Goal: Transaction & Acquisition: Purchase product/service

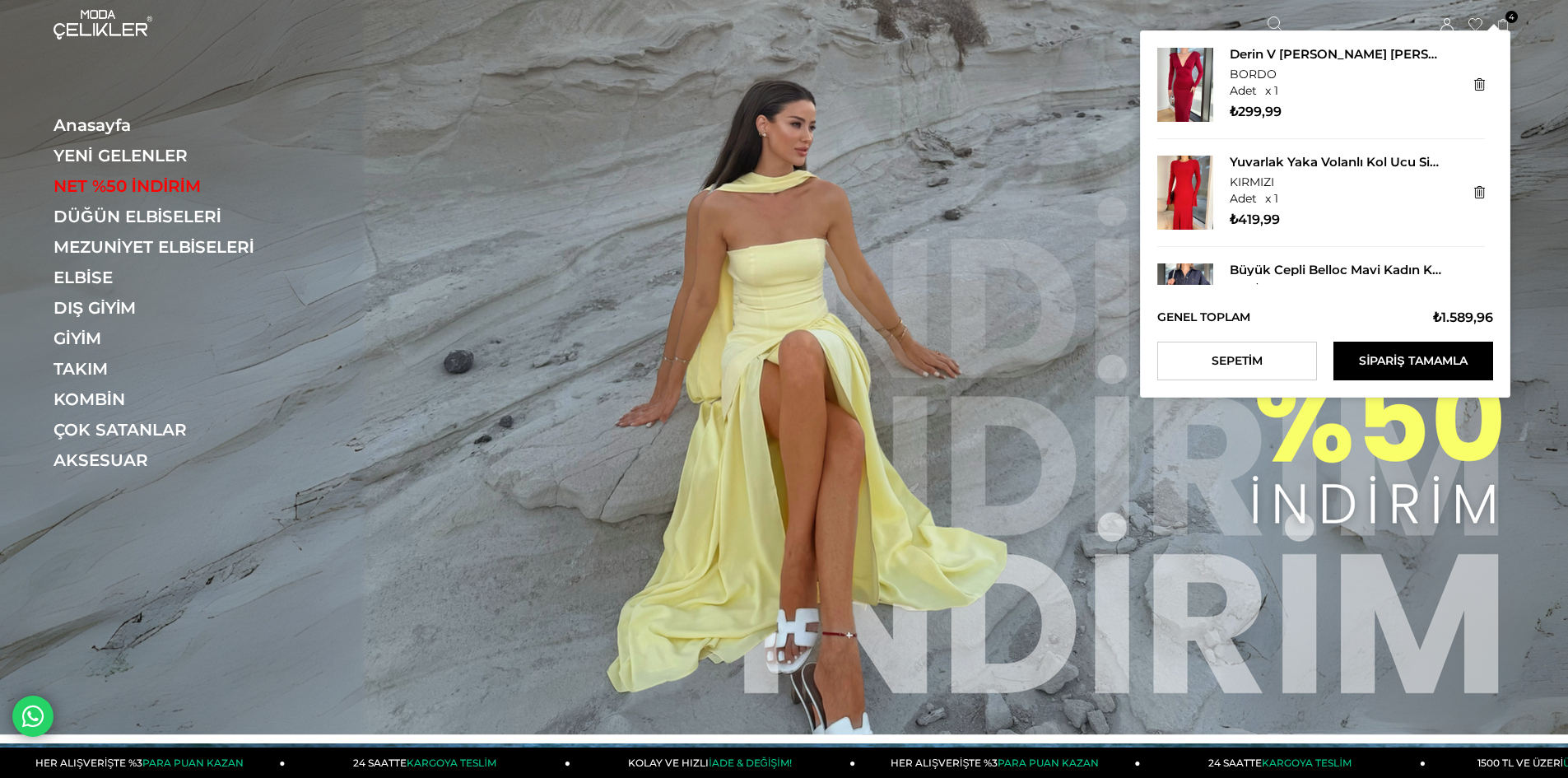
click at [1500, 23] on icon at bounding box center [1503, 24] width 13 height 13
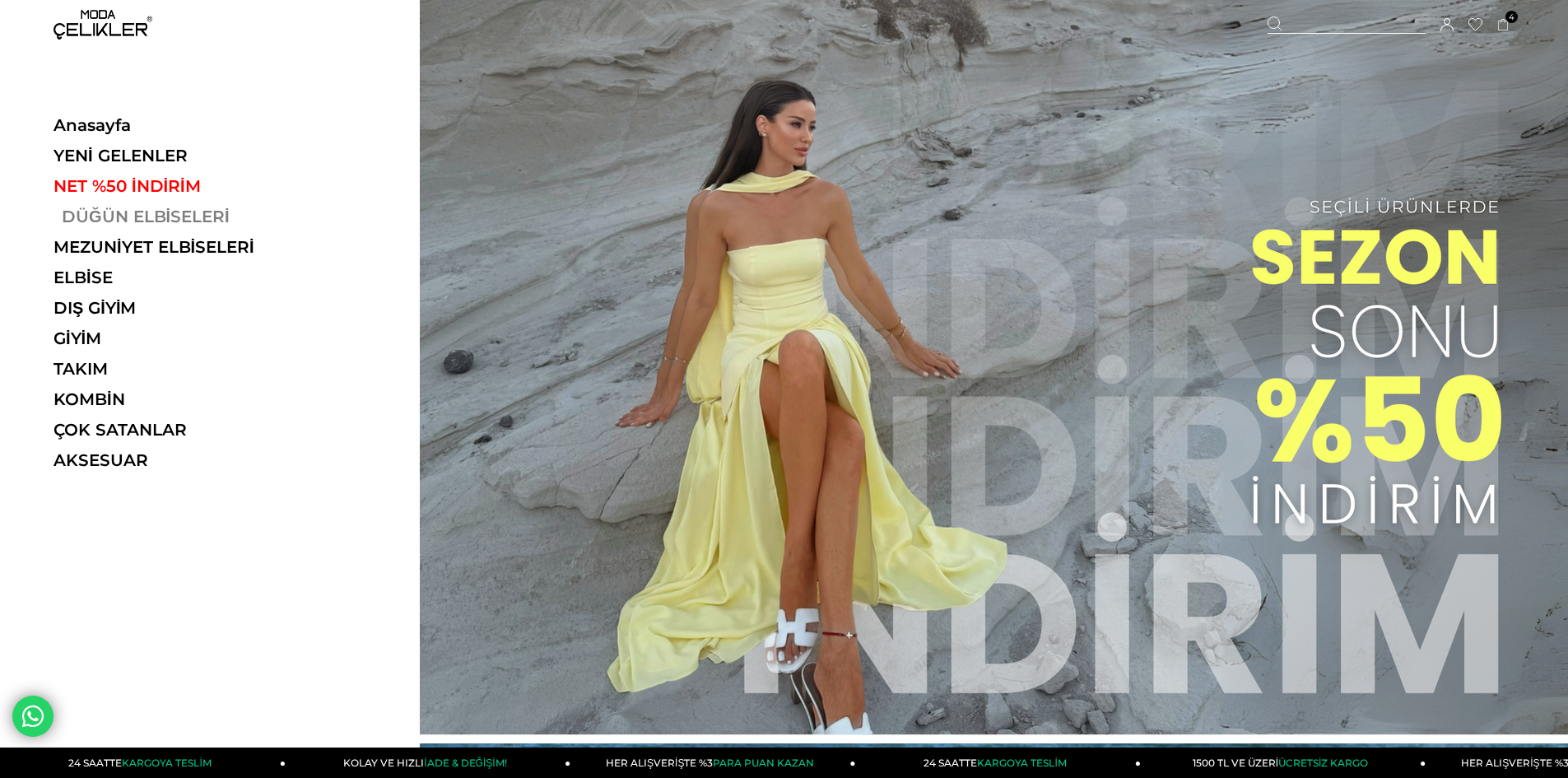
click at [114, 209] on link "DÜĞÜN ELBİSELERİ" at bounding box center [166, 217] width 226 height 19
click at [150, 209] on link "DÜĞÜN ELBİSELERİ" at bounding box center [166, 217] width 226 height 19
click at [187, 210] on link "DÜĞÜN ELBİSELERİ" at bounding box center [166, 217] width 226 height 19
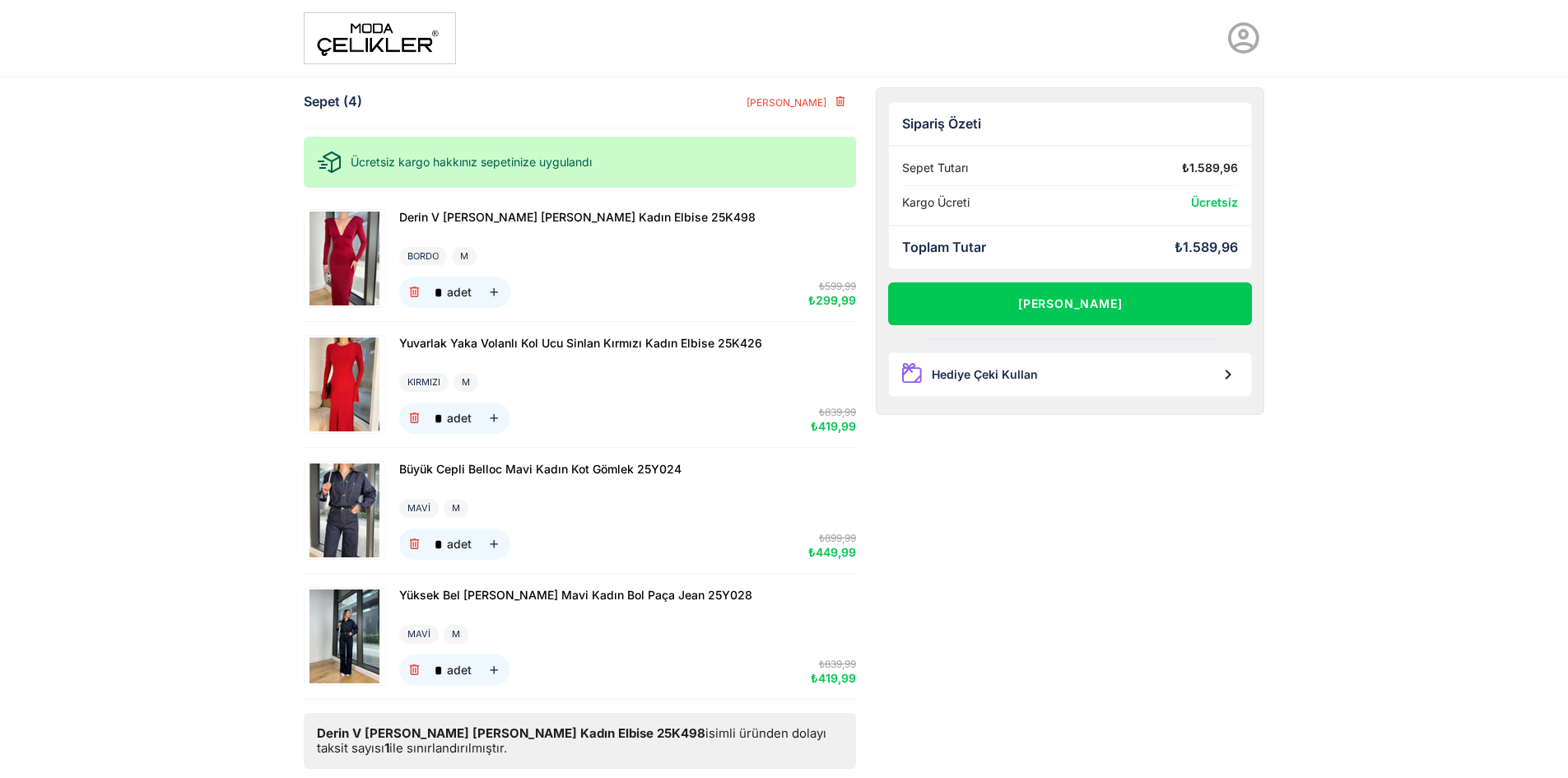
click at [361, 248] on img at bounding box center [345, 258] width 78 height 94
click at [356, 364] on img at bounding box center [345, 384] width 78 height 94
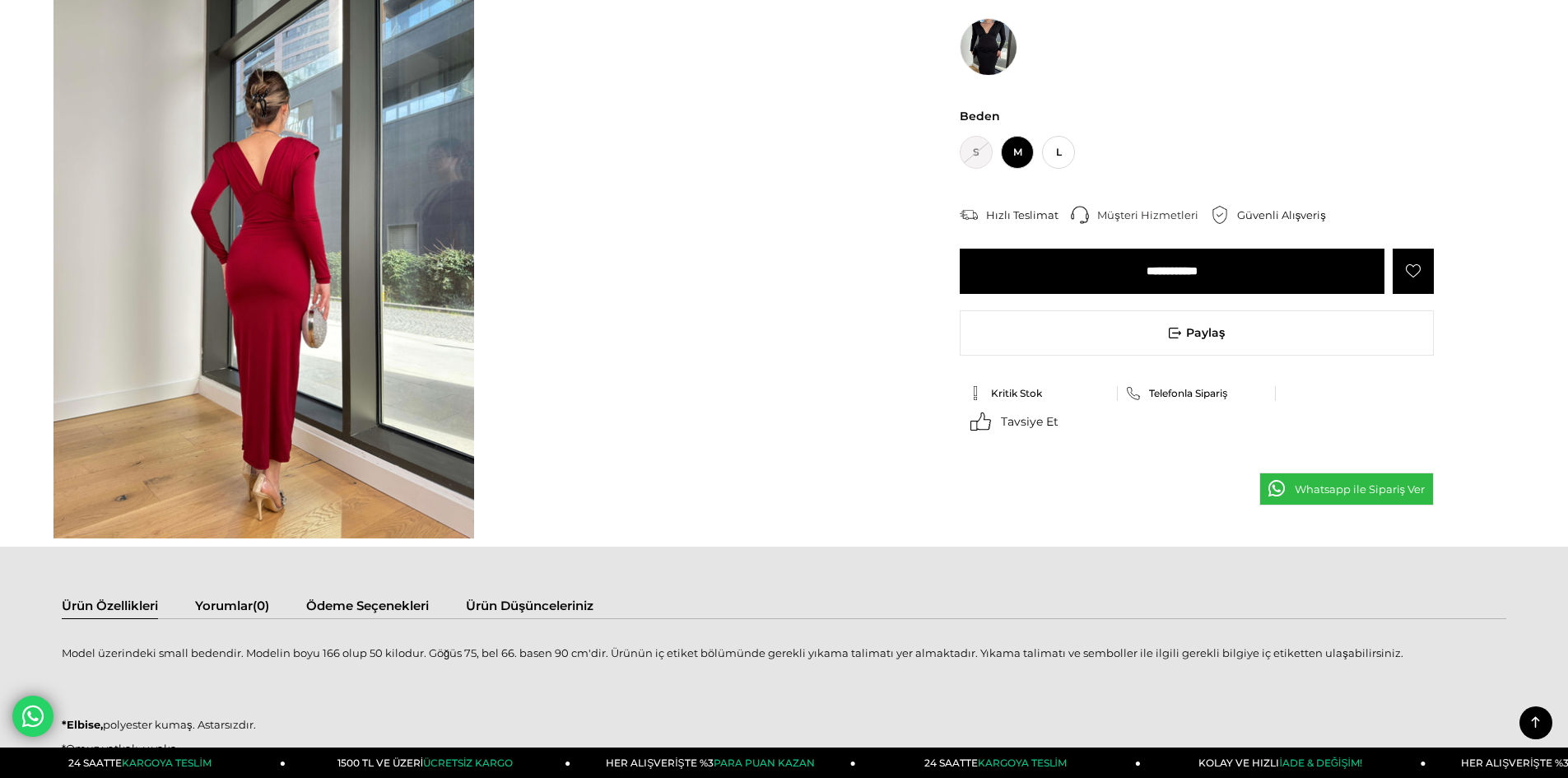
scroll to position [740, 0]
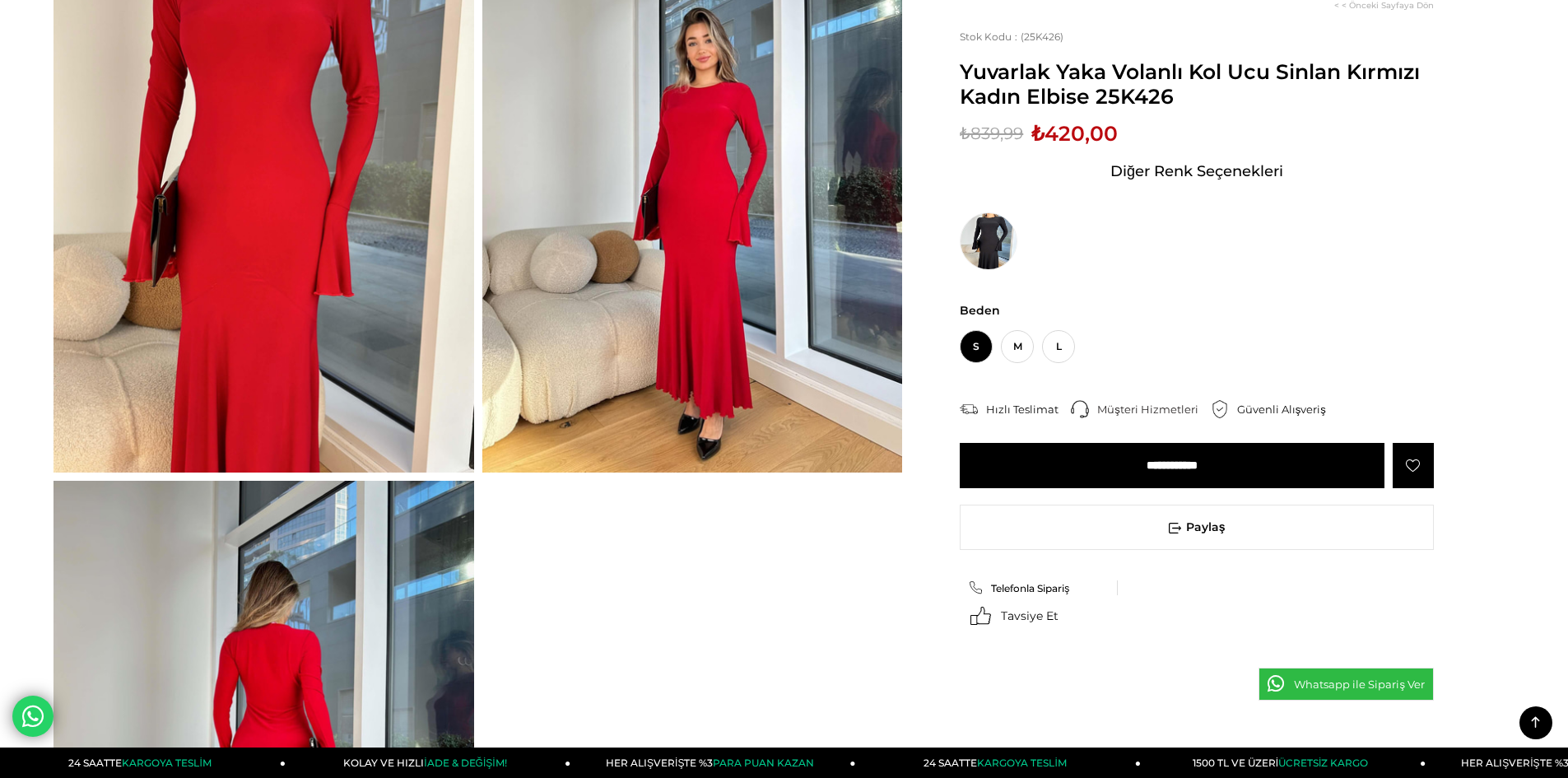
scroll to position [164, 0]
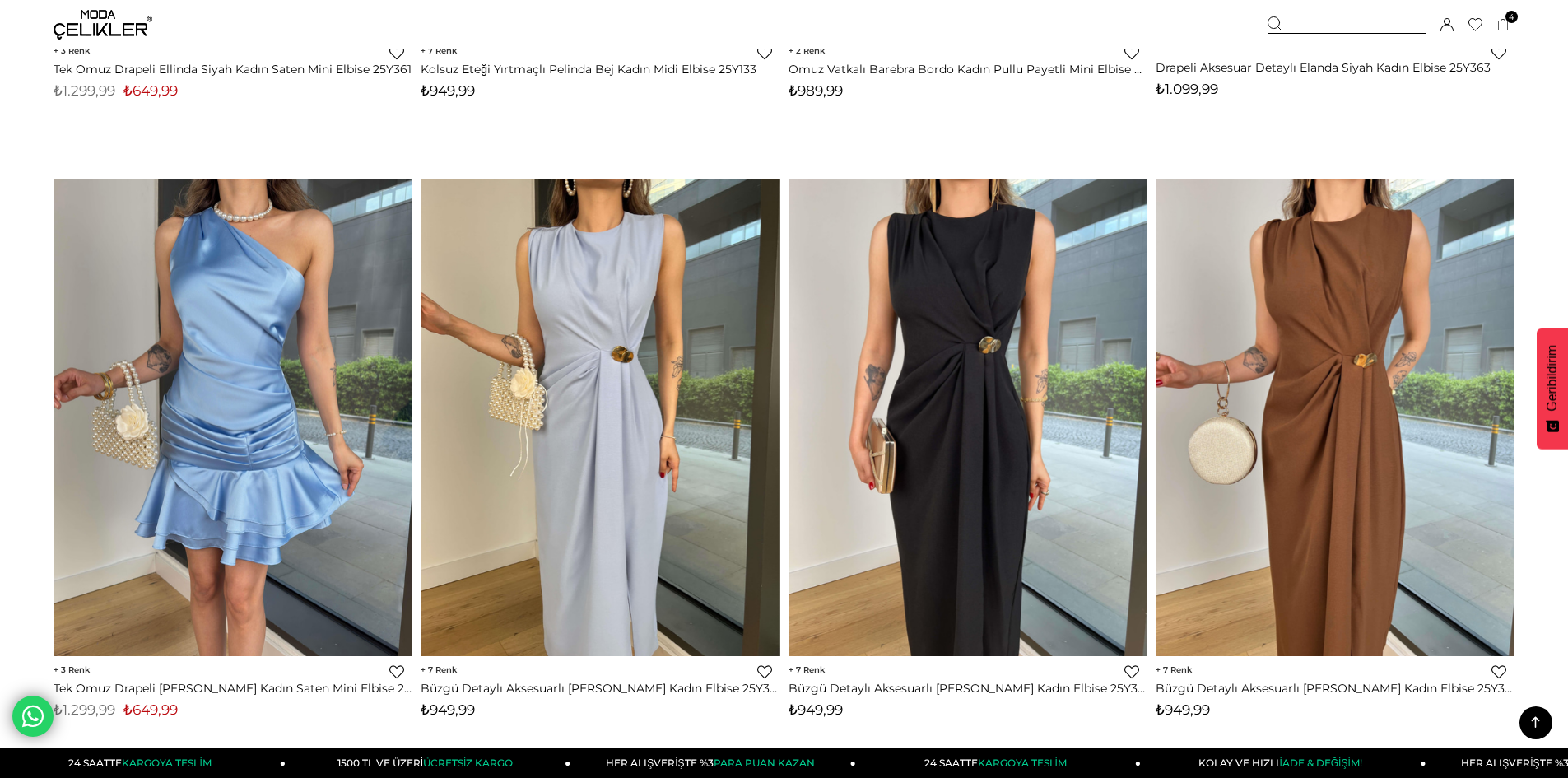
scroll to position [12177, 0]
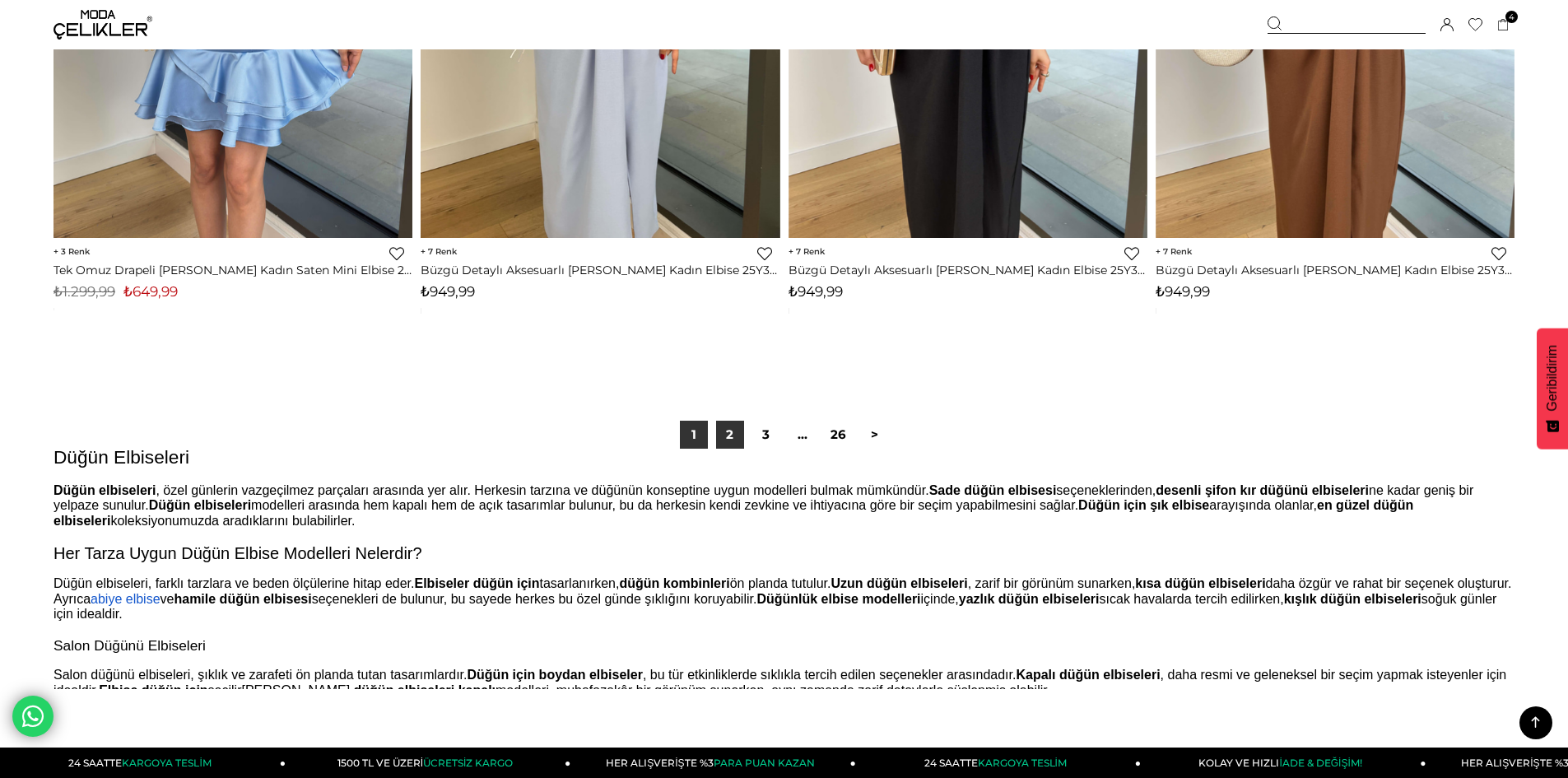
click at [720, 429] on link "2" at bounding box center [730, 434] width 28 height 28
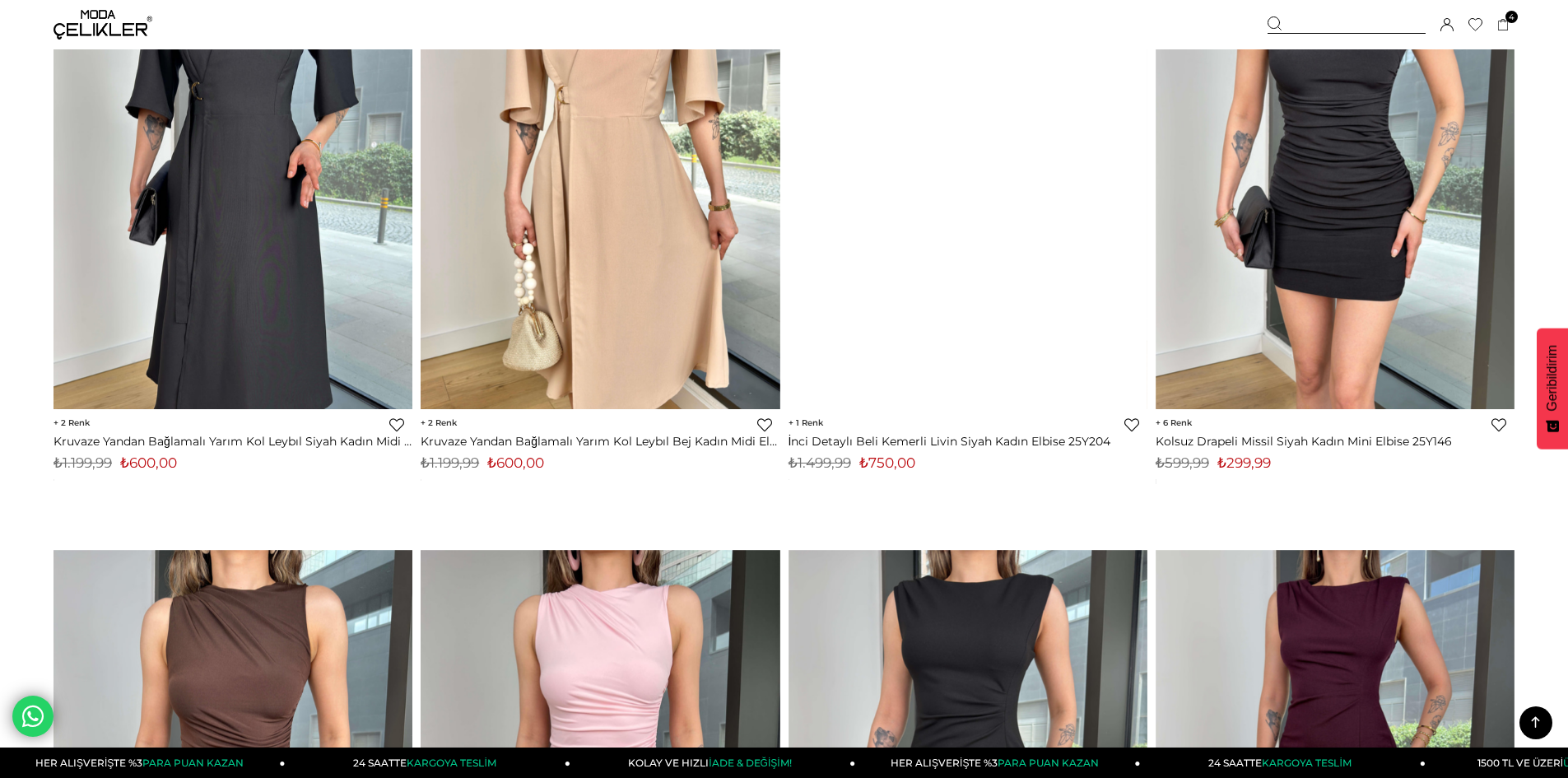
scroll to position [7496, 0]
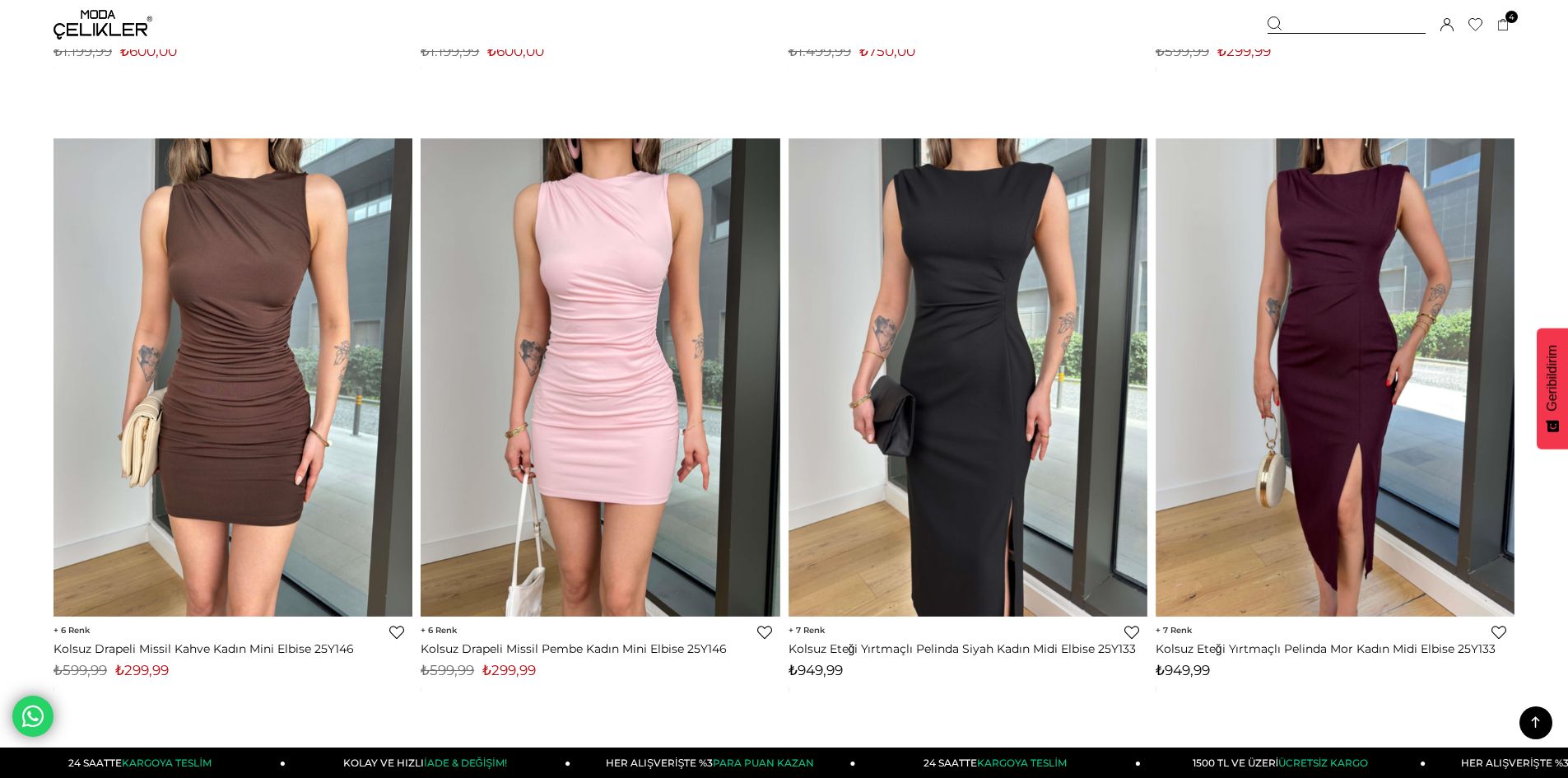
click at [1496, 19] on div "Sepetim 4 Ürün ₺1.589,96 Derin V Yaka Uzun Kol John Bordo Kadın Elbise 25K498 B…" at bounding box center [1391, 24] width 247 height 50
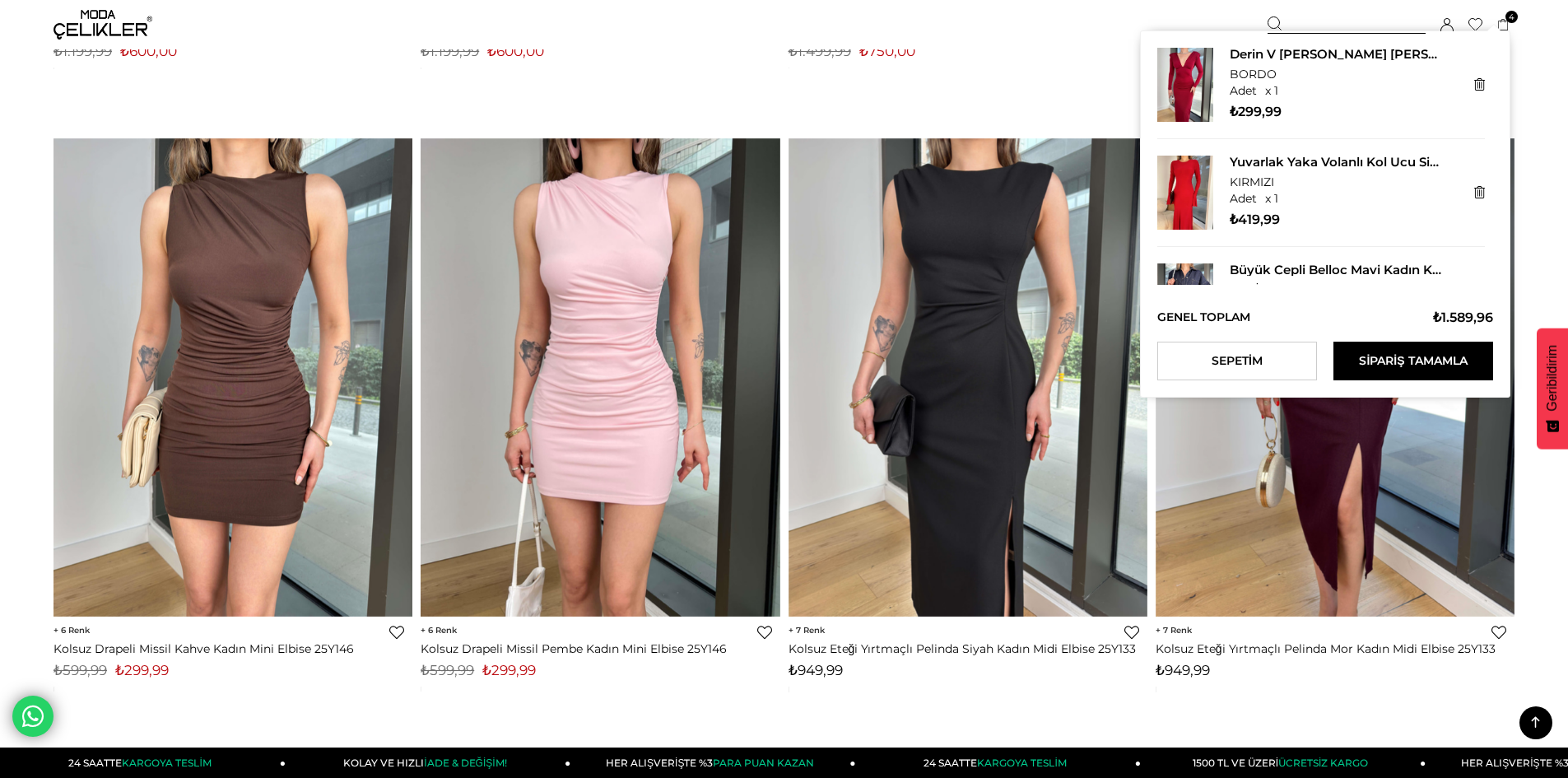
click at [1506, 30] on div "Derin V Yaka Uzun Kol John Bordo Kadın Elbise 25K498 BORDO x 1 Adet ₺299,99 Yuv…" at bounding box center [1324, 214] width 370 height 367
click at [1280, 185] on div "KIRMIZI" at bounding box center [1336, 182] width 213 height 13
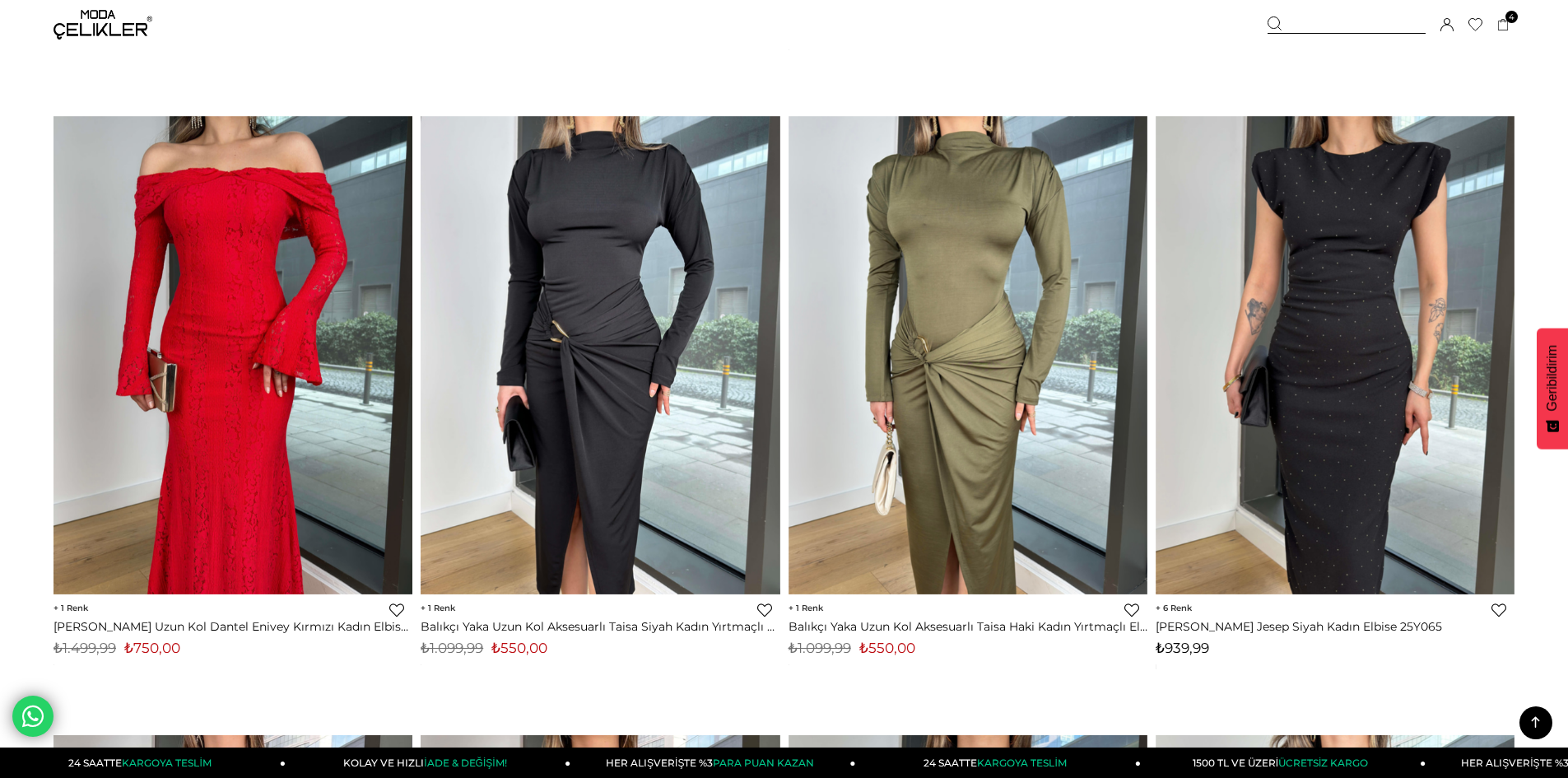
scroll to position [10657, 0]
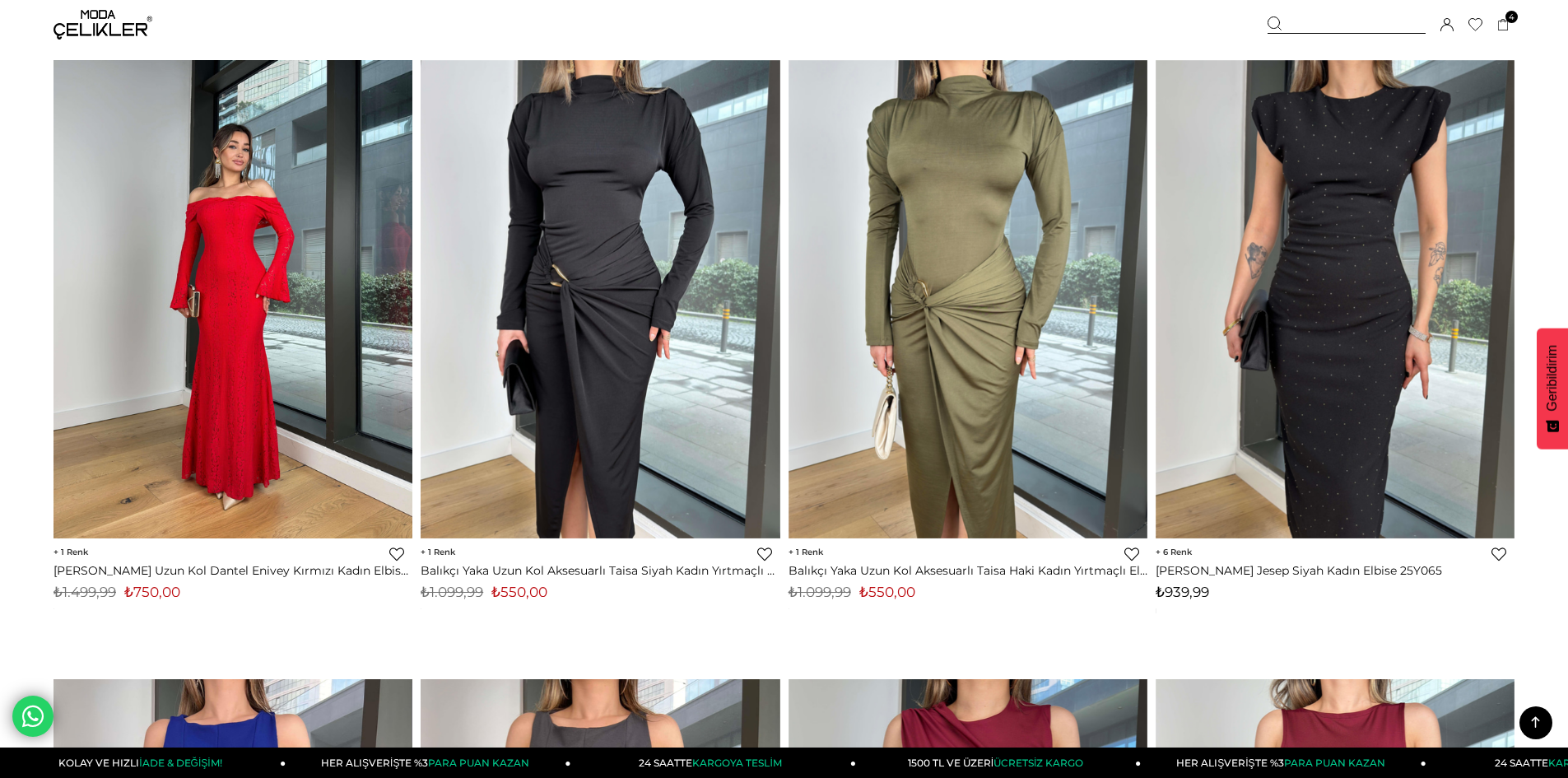
click at [227, 290] on img at bounding box center [232, 299] width 358 height 478
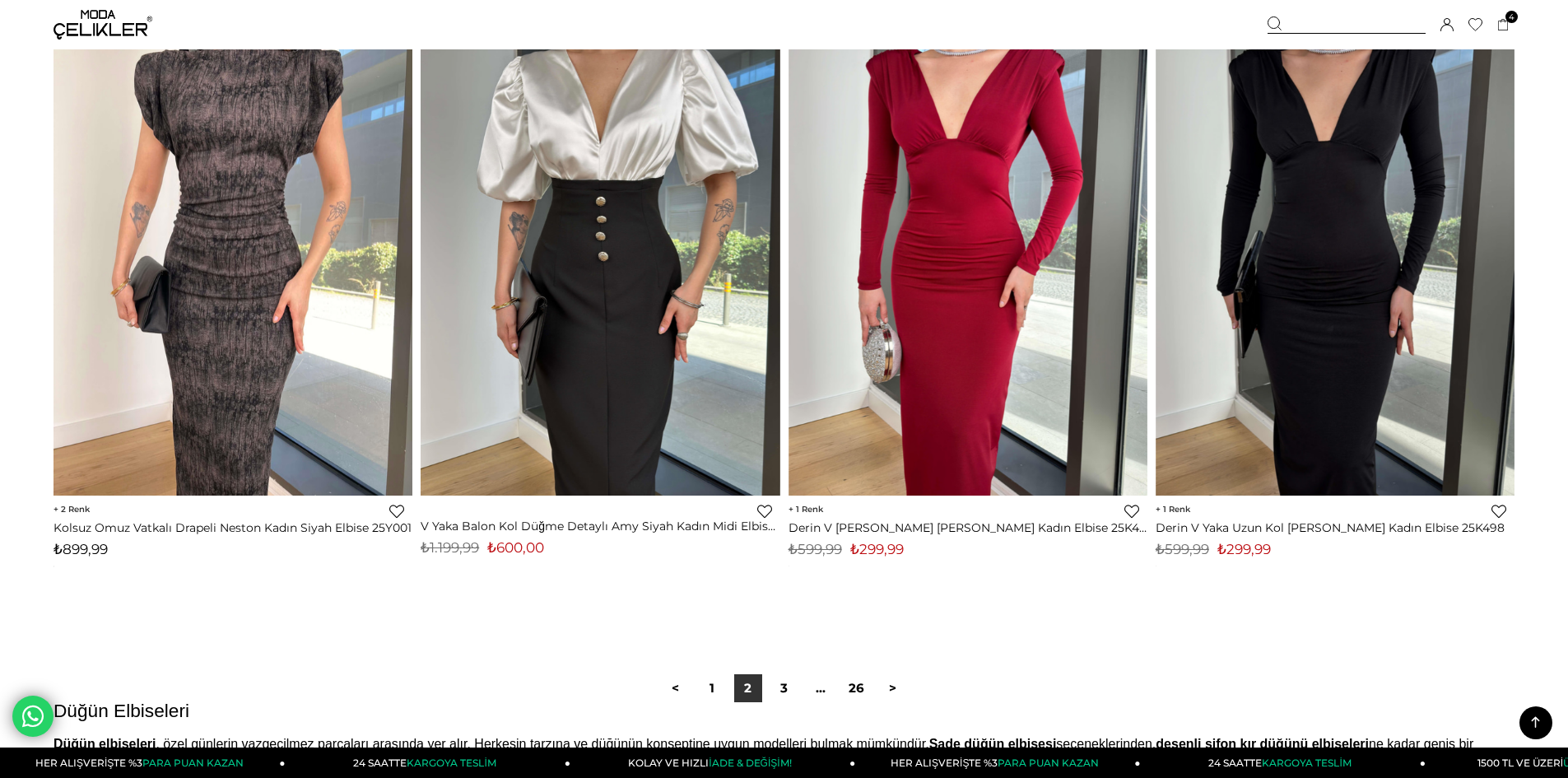
scroll to position [11952, 0]
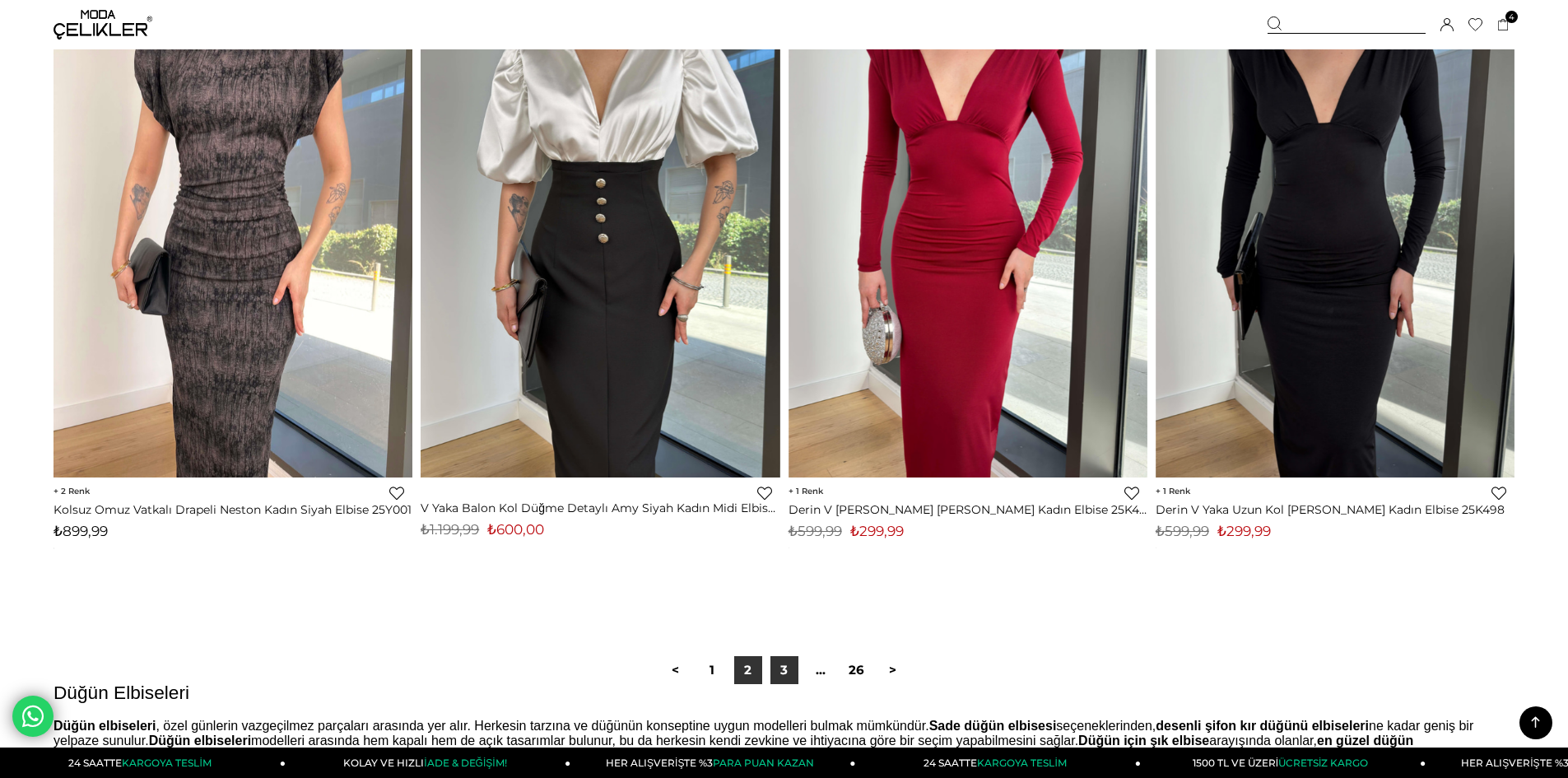
click at [778, 667] on link "3" at bounding box center [784, 669] width 28 height 28
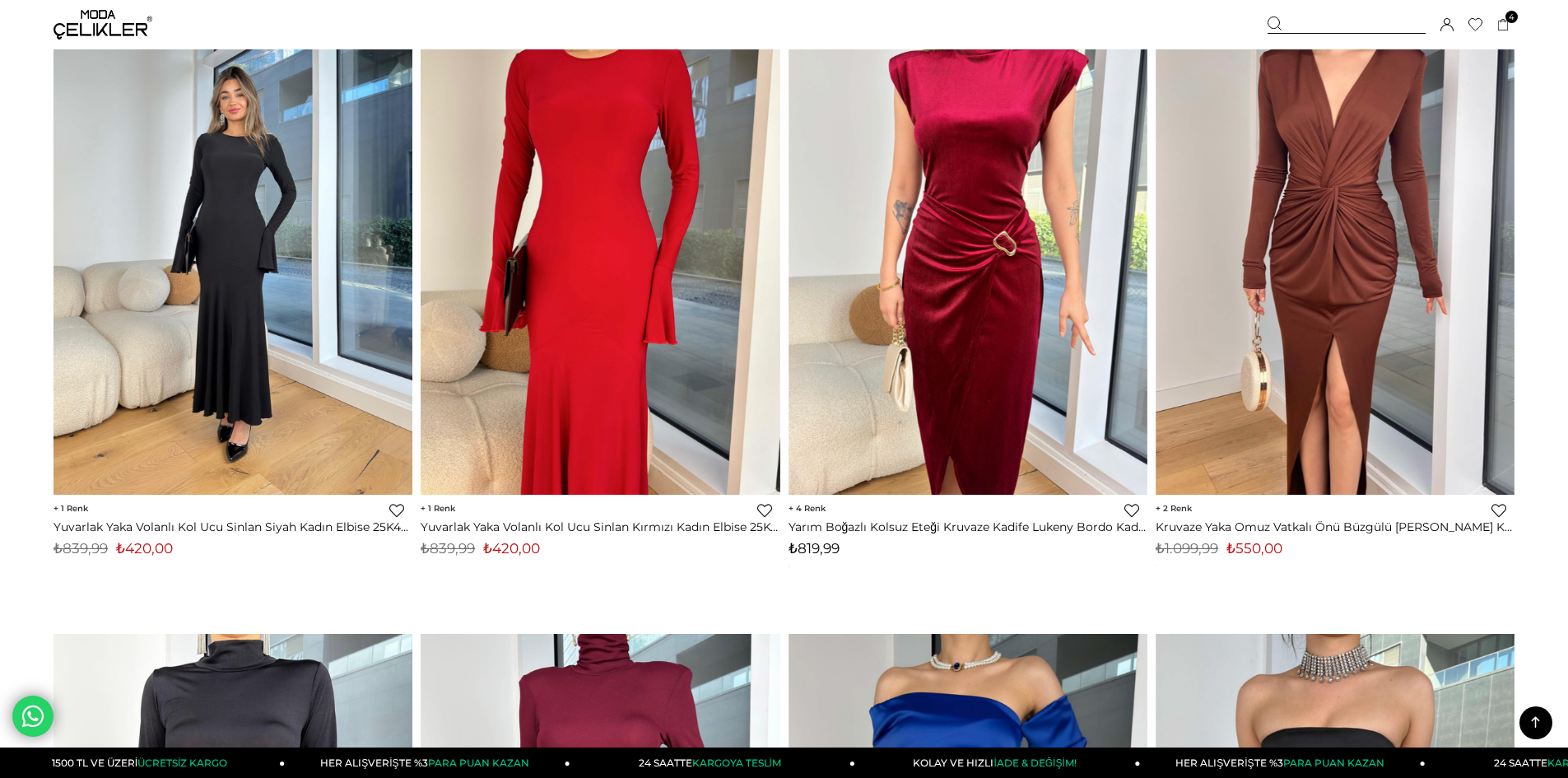
scroll to position [5184, 0]
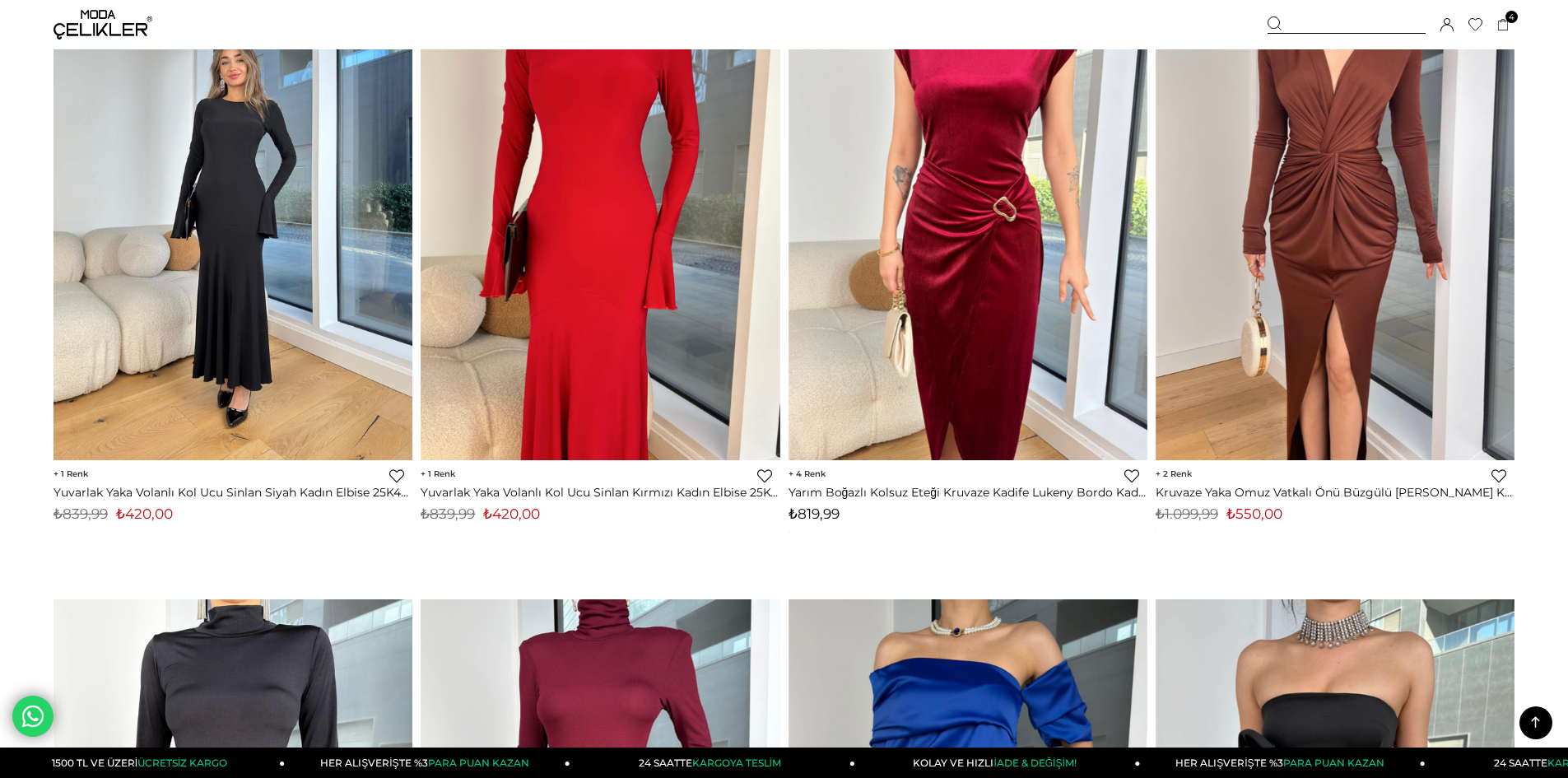
click at [272, 283] on img at bounding box center [232, 220] width 358 height 478
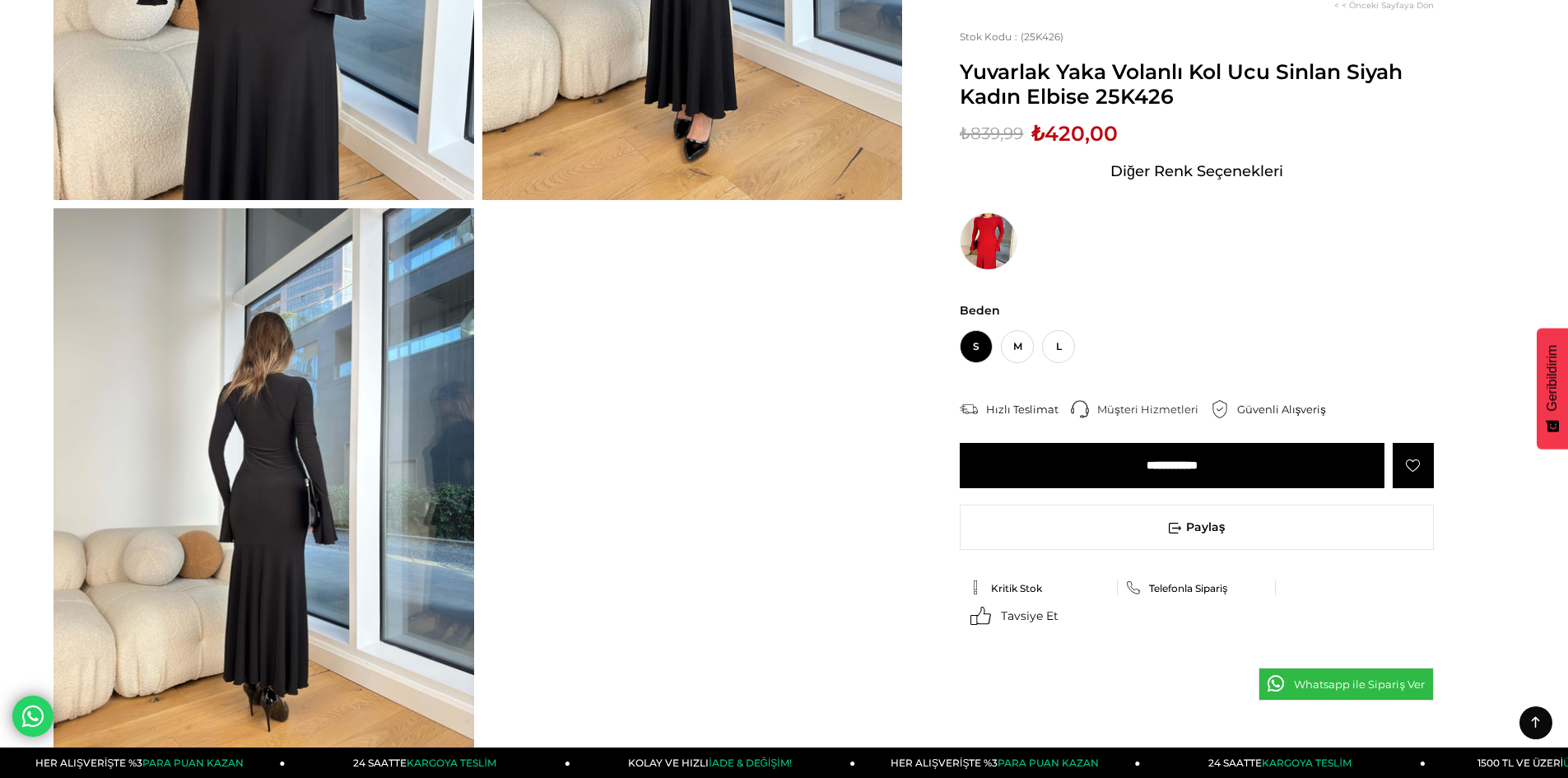
scroll to position [493, 0]
click at [1010, 340] on span "M" at bounding box center [1017, 347] width 33 height 33
click at [1176, 460] on input "**********" at bounding box center [1172, 465] width 425 height 46
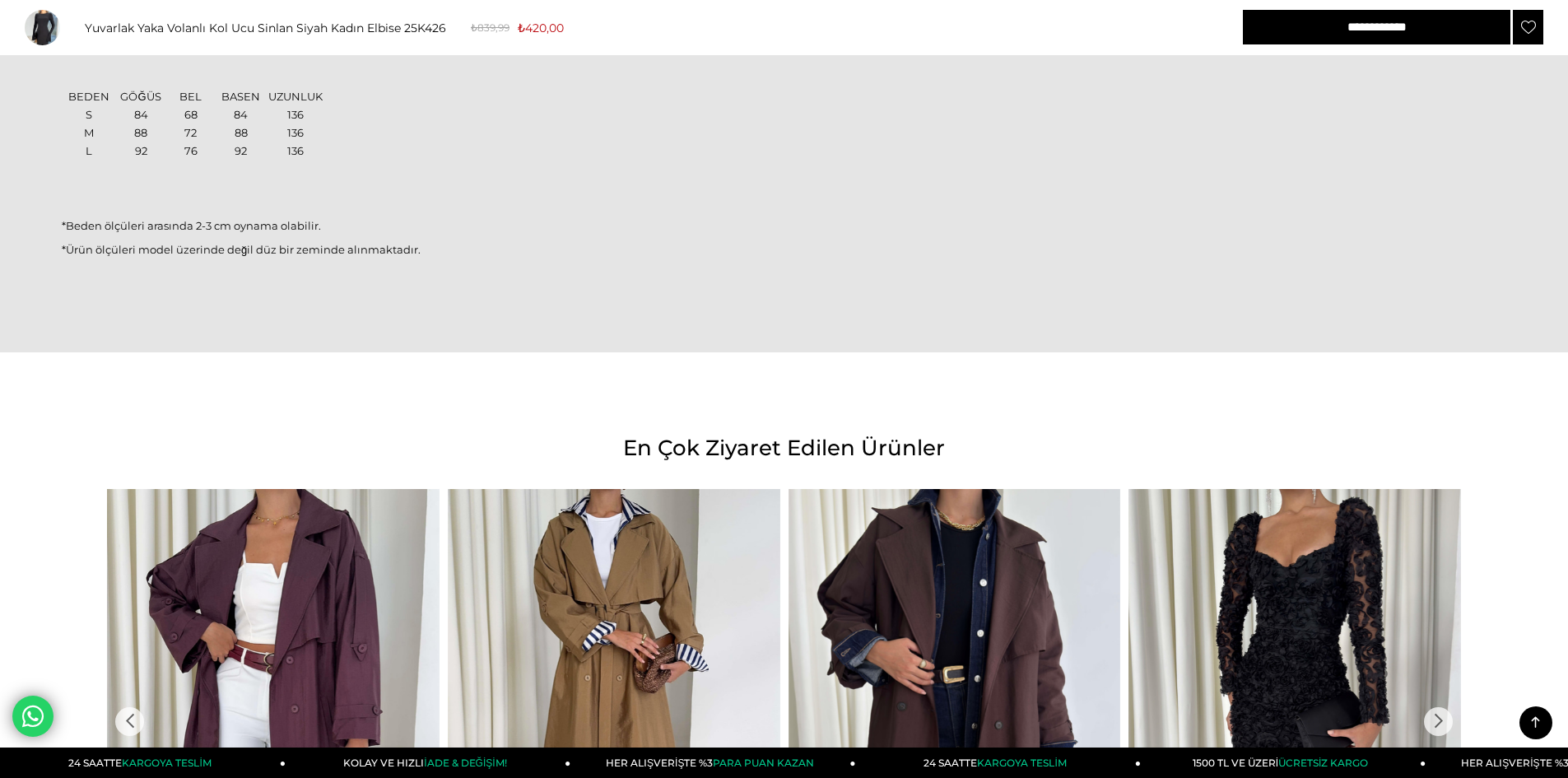
scroll to position [1399, 0]
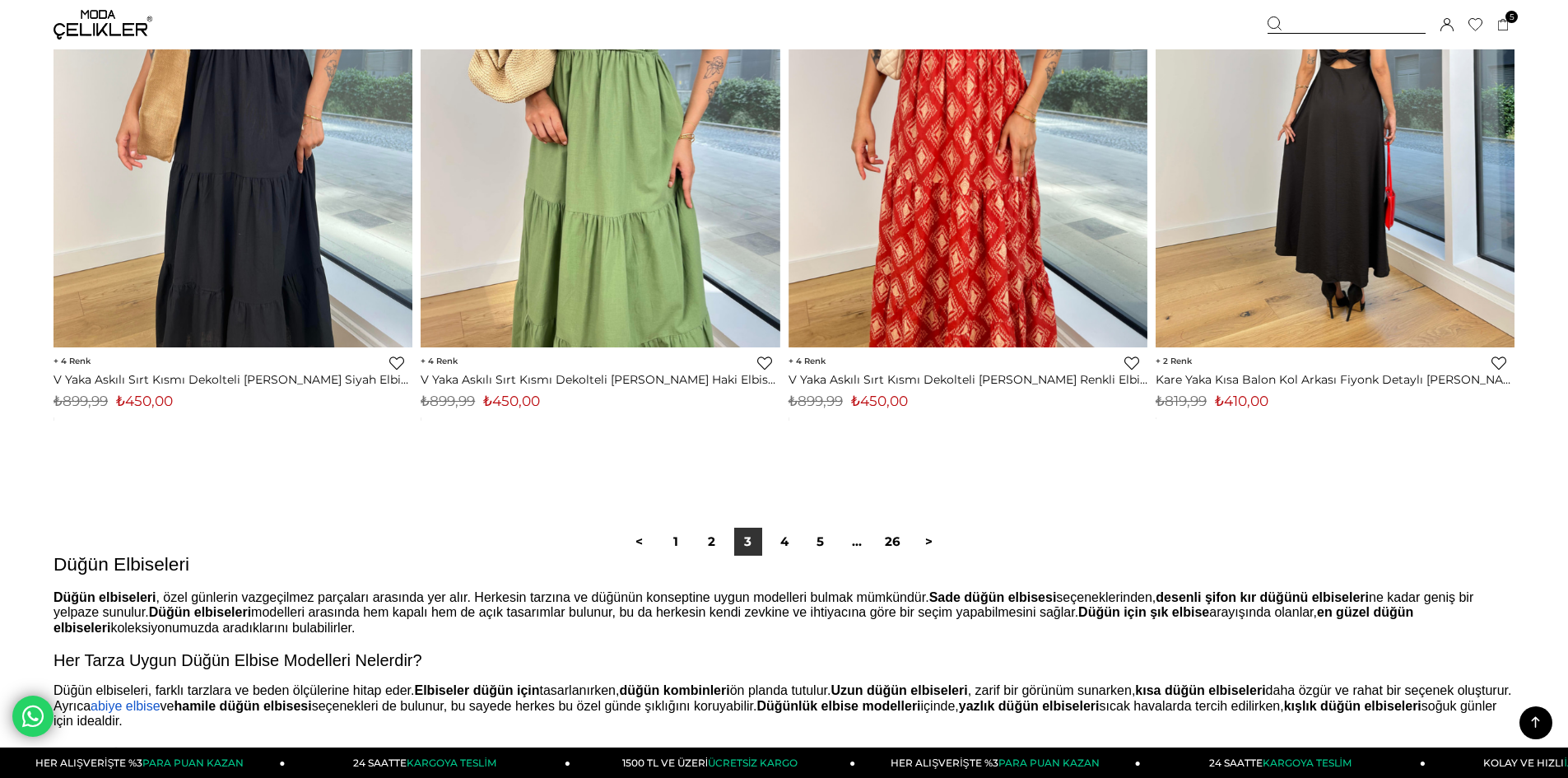
scroll to position [12160, 0]
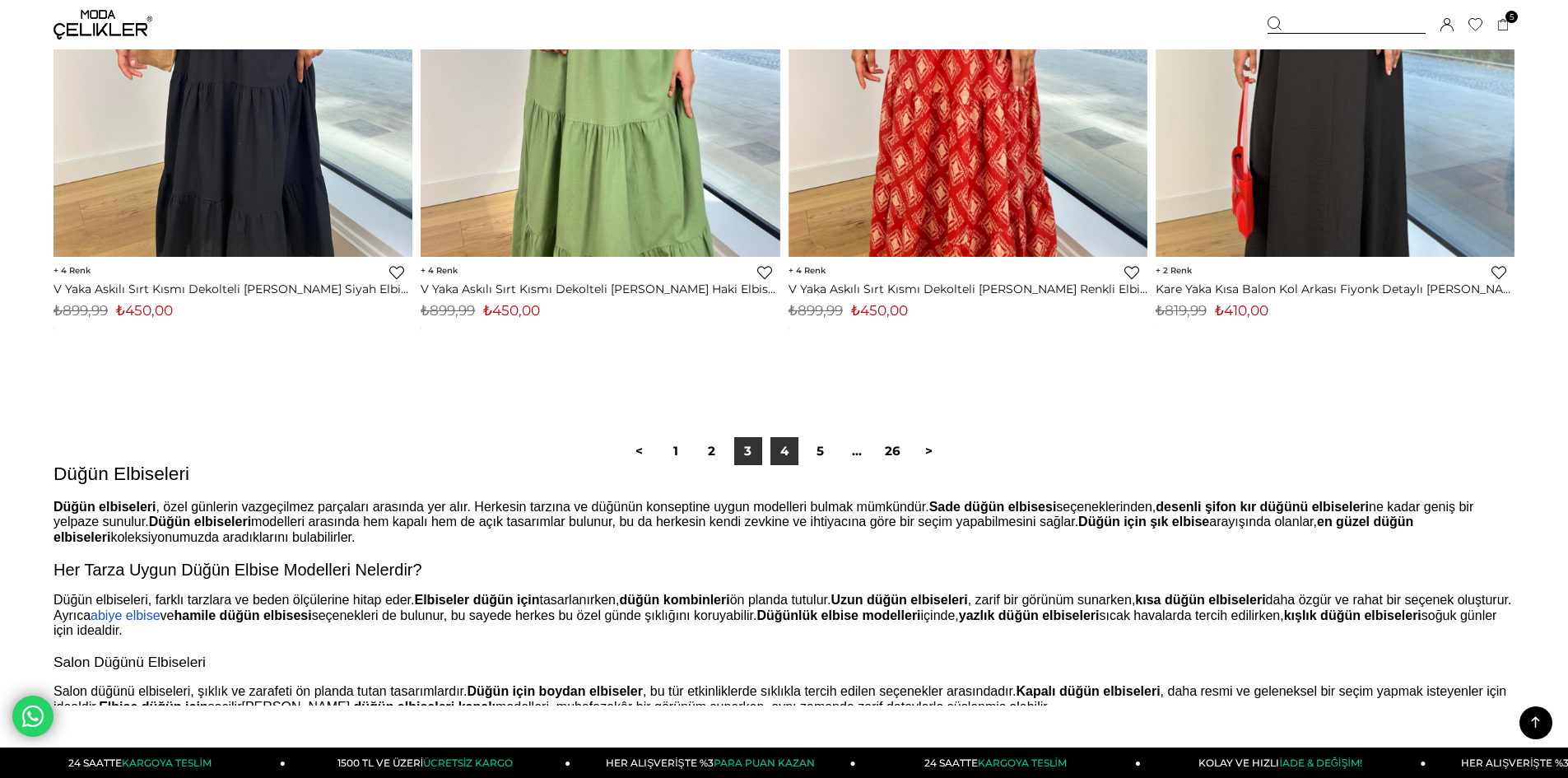
click at [777, 455] on link "4" at bounding box center [784, 451] width 28 height 28
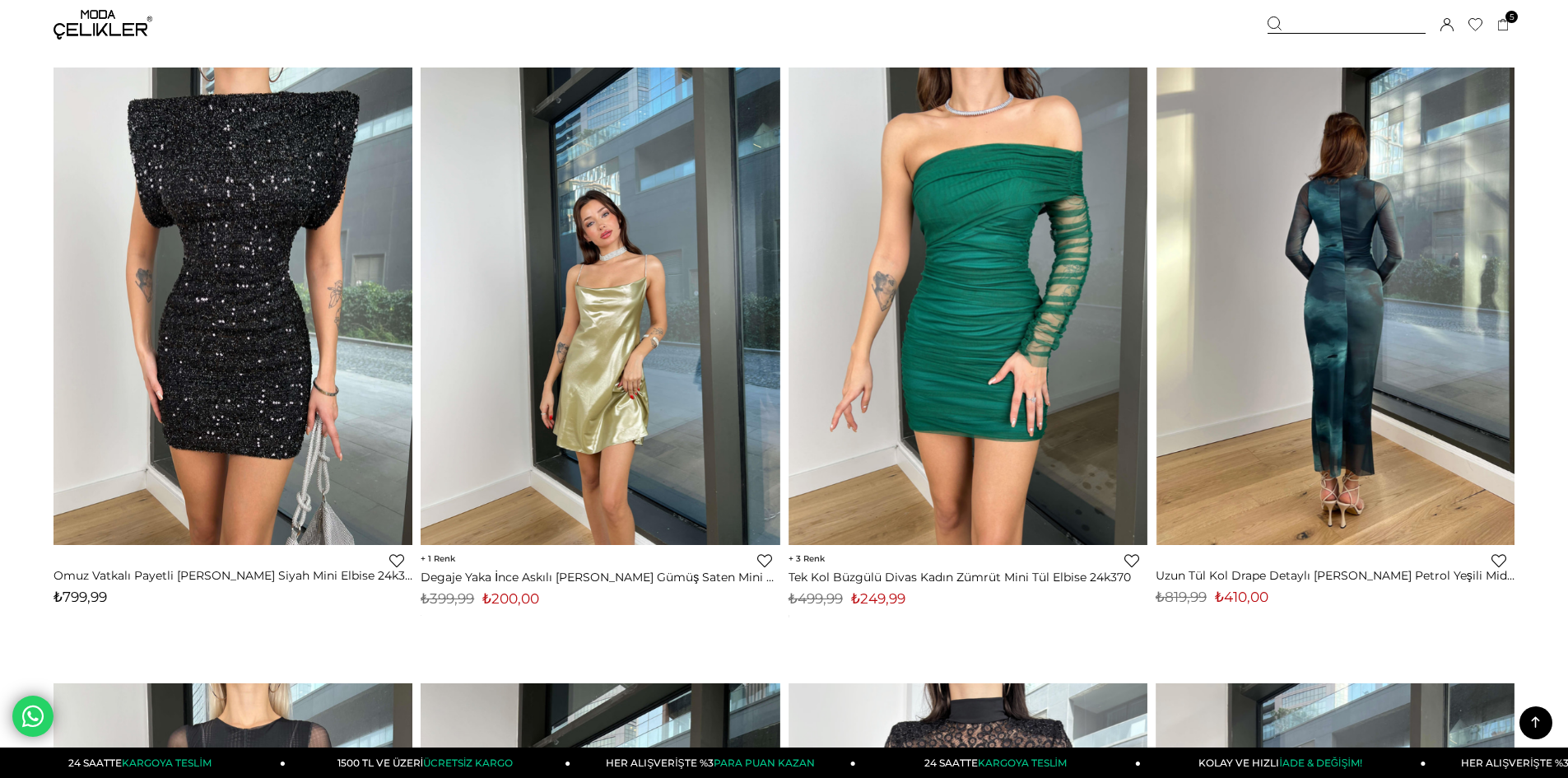
scroll to position [9462, 0]
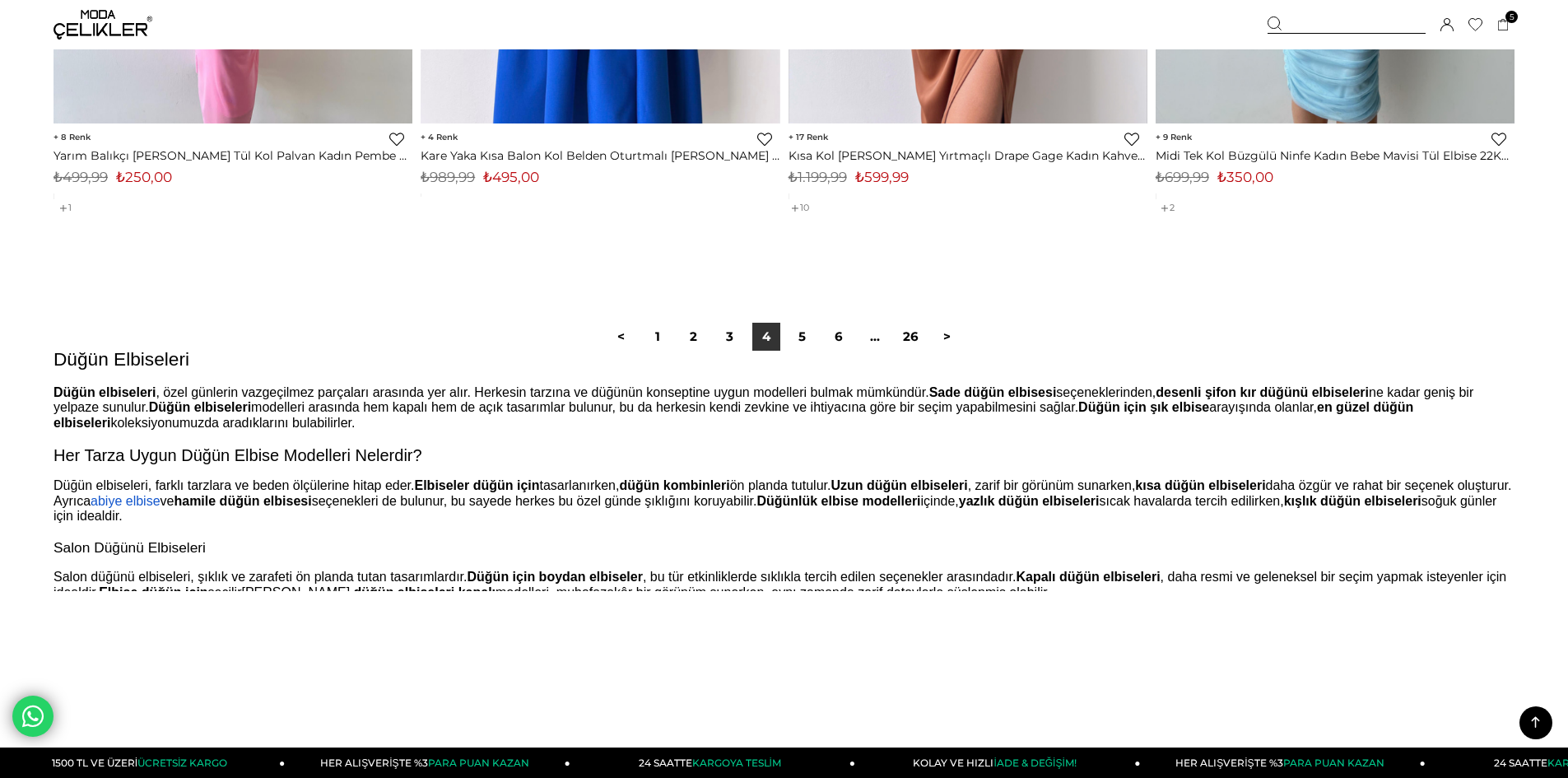
click at [807, 326] on link "5" at bounding box center [802, 336] width 28 height 28
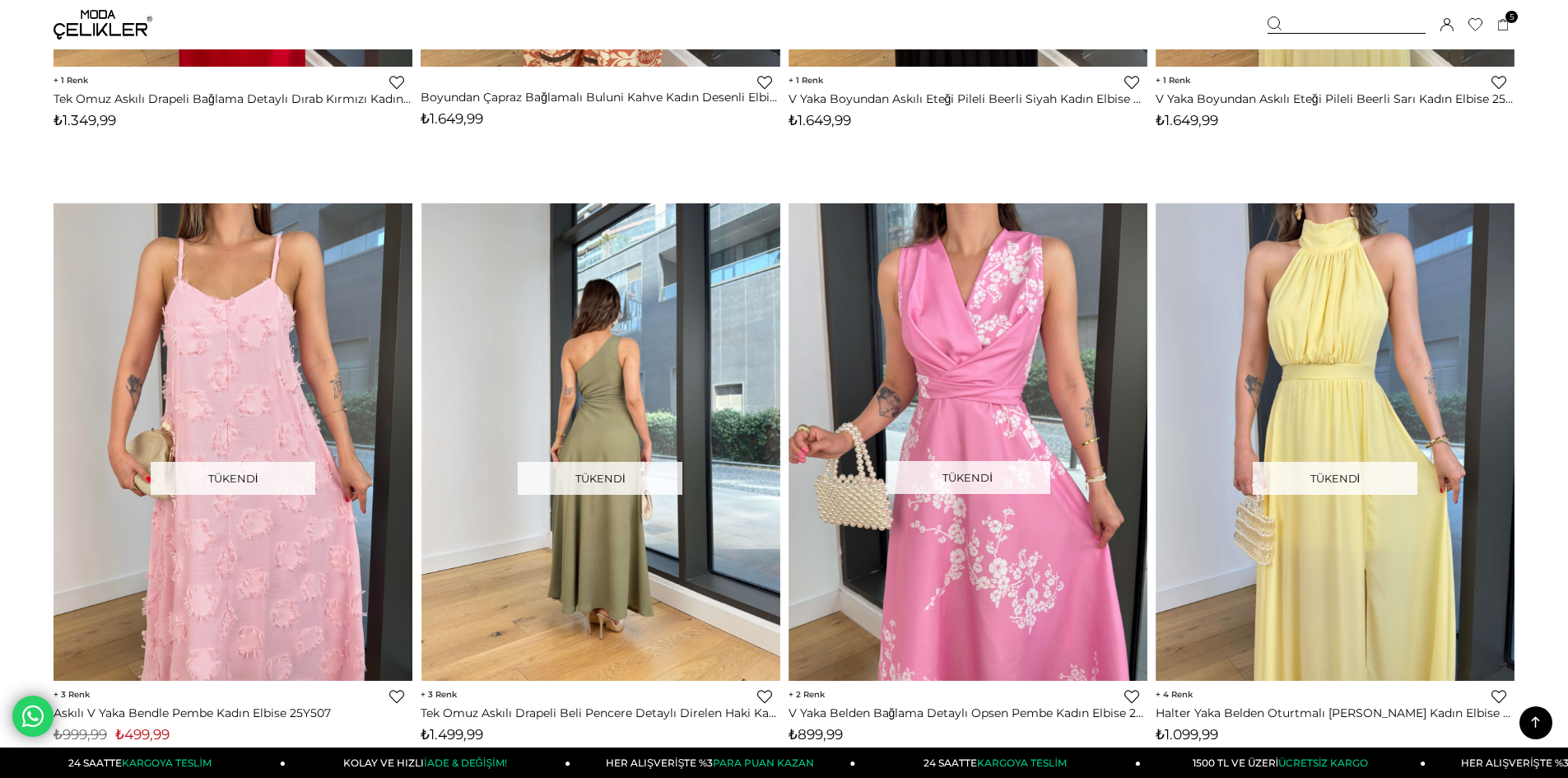
scroll to position [2551, 0]
